Goal: Task Accomplishment & Management: Manage account settings

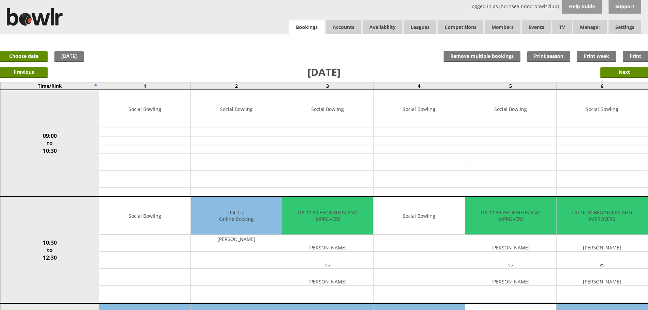
click at [308, 24] on link "Bookings" at bounding box center [306, 27] width 35 height 14
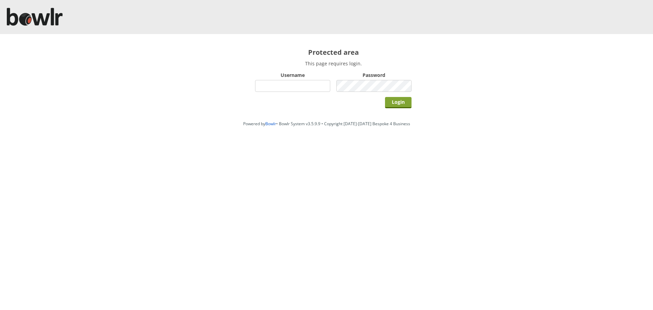
type input "hornseaindoorbowlsclub"
click at [397, 101] on input "Login" at bounding box center [398, 102] width 27 height 11
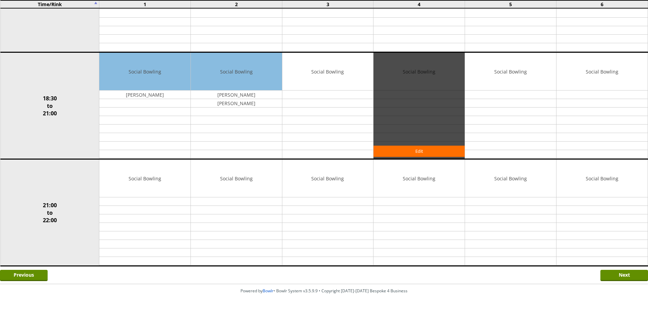
scroll to position [560, 0]
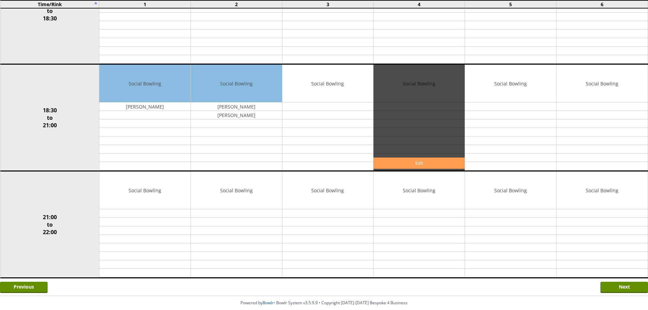
click at [399, 161] on link "Edit" at bounding box center [419, 163] width 91 height 11
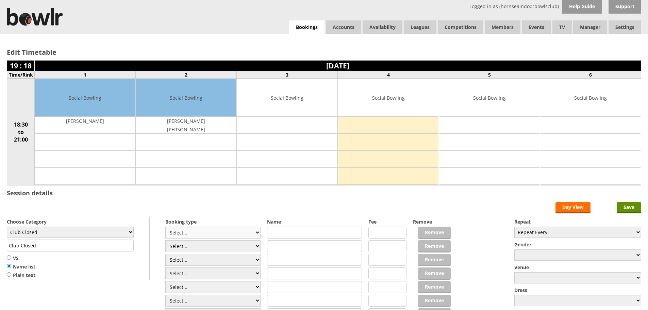
click at [244, 233] on select "Select... Club Competition (Member) Club Competition (Visitor) National (Member…" at bounding box center [212, 233] width 95 height 12
drag, startPoint x: 255, startPoint y: 227, endPoint x: 224, endPoint y: 212, distance: 34.4
click at [224, 212] on form "Save Day View Choose Category Club Closed Singles League Triples League Pairs L…" at bounding box center [324, 268] width 635 height 133
click at [230, 229] on select "Select... Club Competition (Member) Club Competition (Visitor) National (Member…" at bounding box center [212, 233] width 95 height 12
select select "1_48"
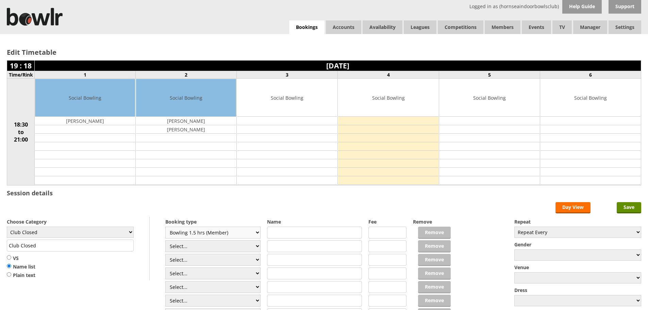
click at [165, 227] on select "Select... Club Competition (Member) Club Competition (Visitor) National (Member…" at bounding box center [212, 233] width 95 height 12
type input "4.0000"
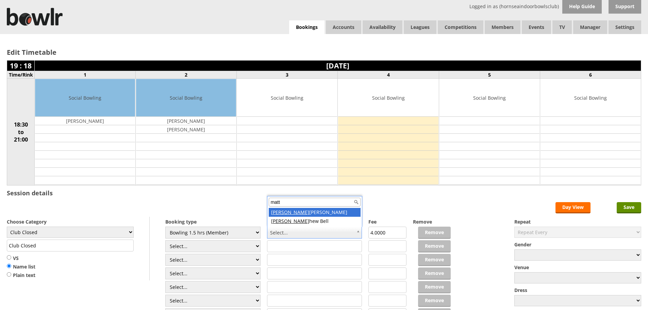
type input "matt"
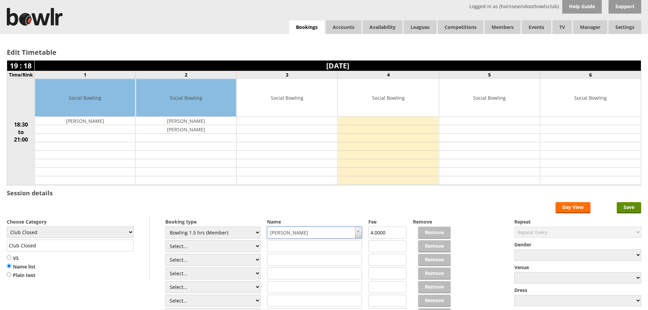
click at [21, 226] on div "Choose Category Club Closed Singles League Triples League Pairs League Friendly…" at bounding box center [78, 249] width 143 height 64
click at [24, 230] on select "Club Closed Singles League Triples League Pairs League Friendly Social Bowling …" at bounding box center [70, 232] width 127 height 11
select select "132"
click at [7, 227] on select "Club Closed Singles League Triples League Pairs League Friendly Social Bowling …" at bounding box center [70, 232] width 127 height 11
type input "Social Bowling"
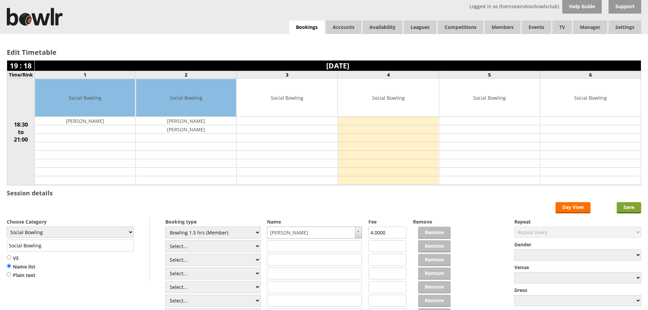
click at [631, 206] on input "Save" at bounding box center [629, 207] width 24 height 11
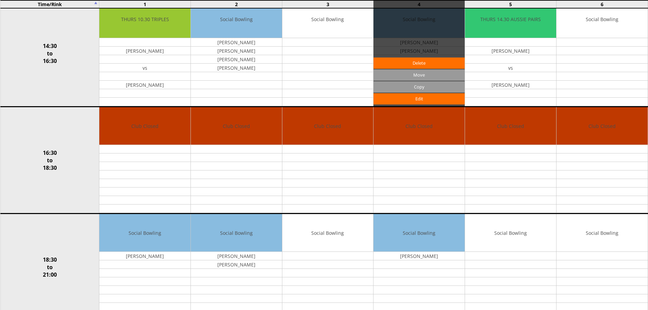
scroll to position [476, 0]
